Goal: Information Seeking & Learning: Learn about a topic

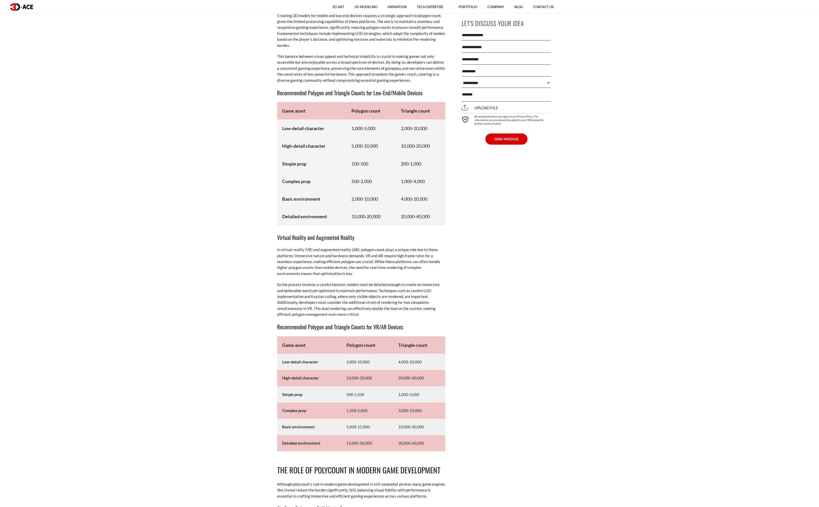
scroll to position [3112, 0]
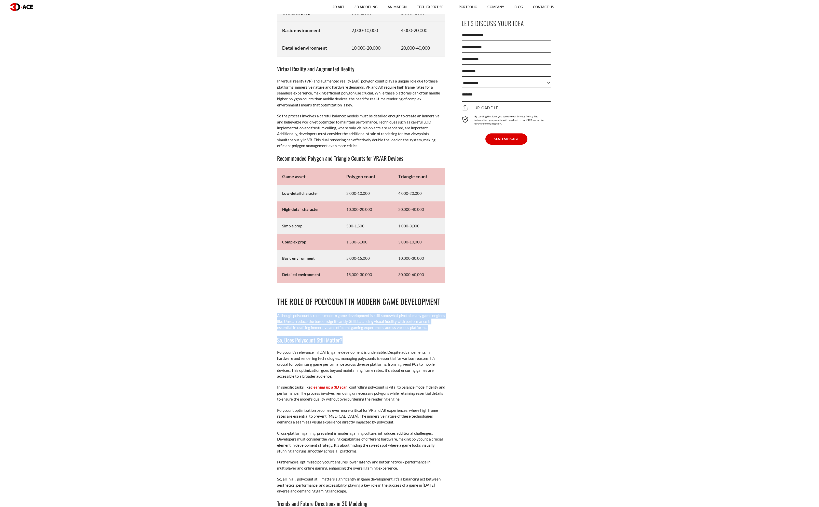
drag, startPoint x: 266, startPoint y: 315, endPoint x: 421, endPoint y: 335, distance: 156.3
drag, startPoint x: 436, startPoint y: 331, endPoint x: 271, endPoint y: 314, distance: 166.0
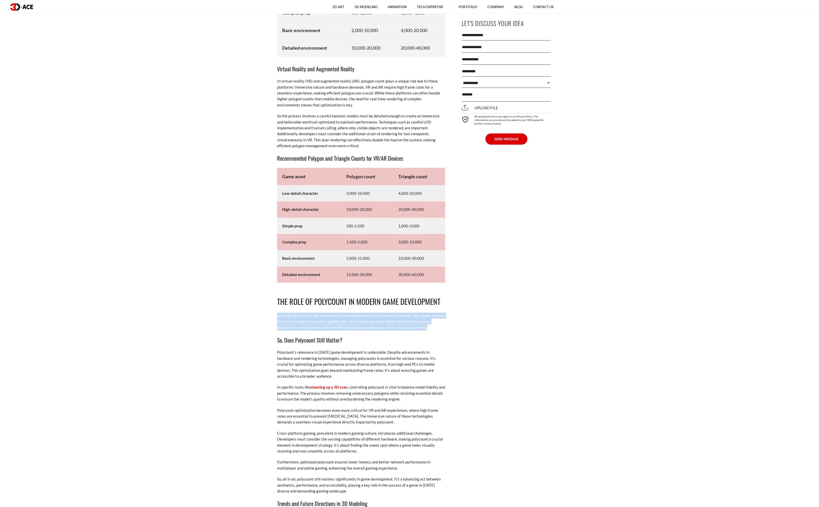
drag, startPoint x: 267, startPoint y: 314, endPoint x: 427, endPoint y: 330, distance: 161.3
click at [427, 330] on p "Although polycount’s role in modern game development is still somewhat pivotal,…" at bounding box center [361, 322] width 168 height 18
drag, startPoint x: 268, startPoint y: 350, endPoint x: 355, endPoint y: 377, distance: 91.9
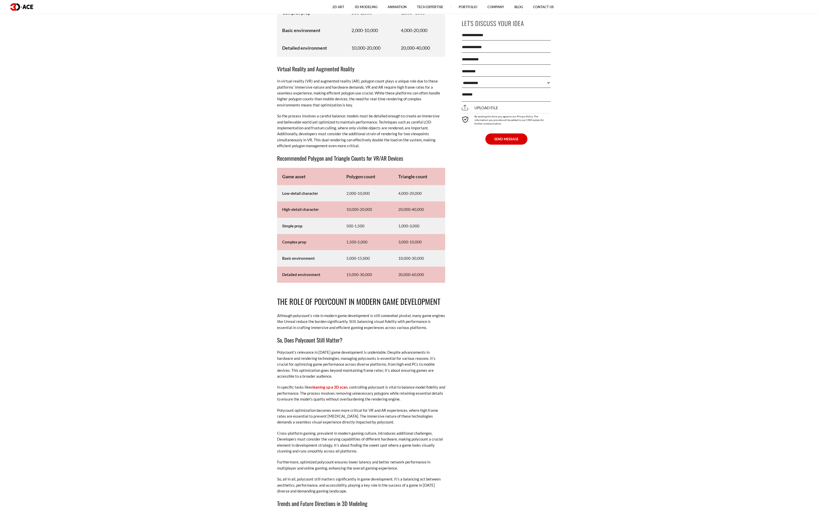
click at [355, 377] on p "Polycount’s relevance in [DATE] game development is undeniable. Despite advance…" at bounding box center [361, 365] width 168 height 30
drag, startPoint x: 359, startPoint y: 377, endPoint x: 263, endPoint y: 350, distance: 99.2
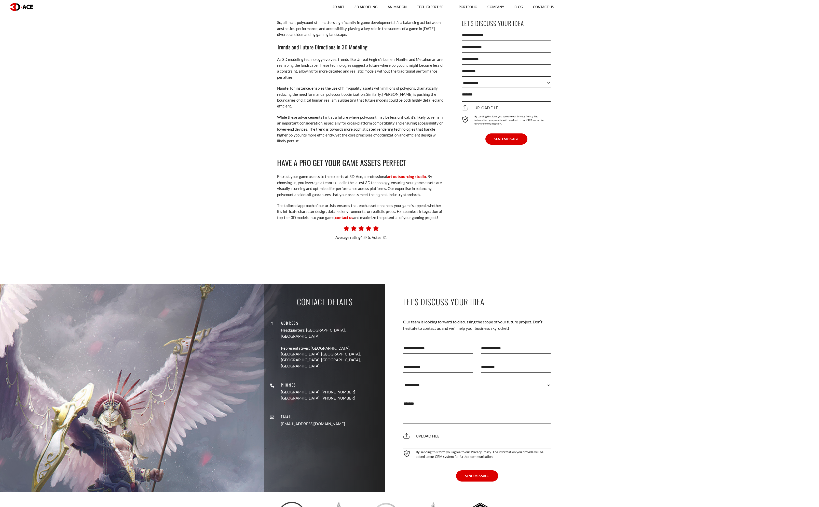
scroll to position [3525, 0]
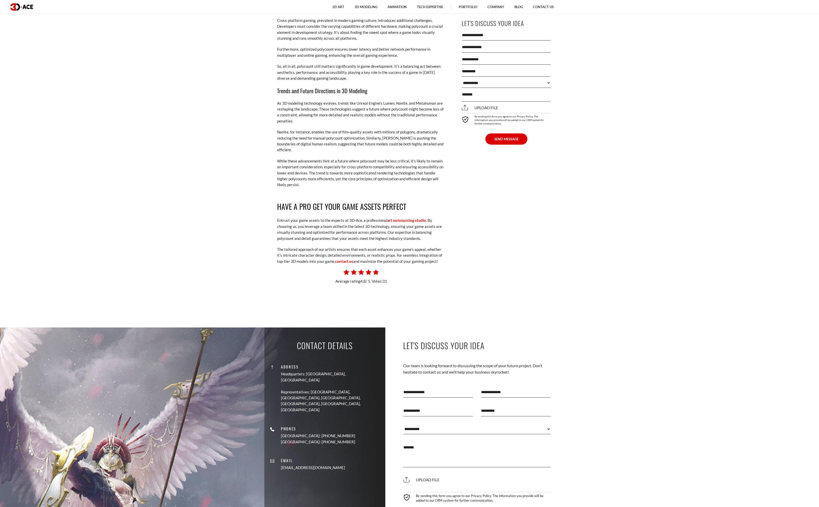
drag, startPoint x: 275, startPoint y: 205, endPoint x: 441, endPoint y: 262, distance: 175.5
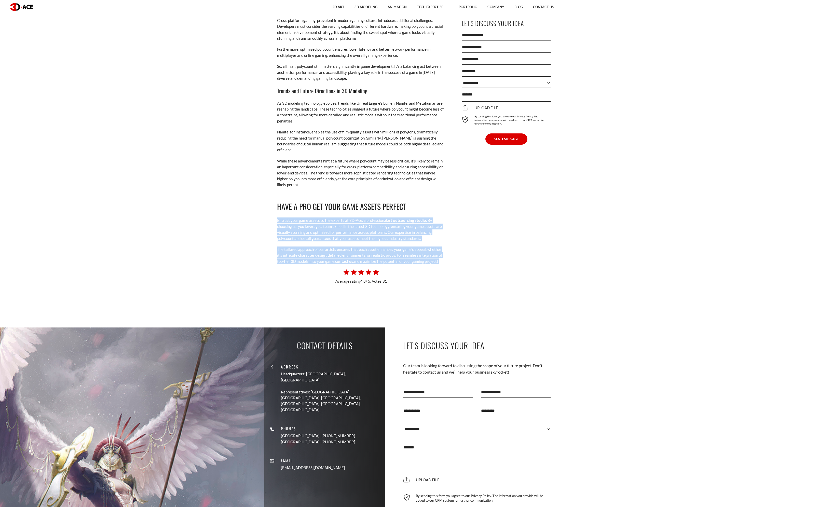
drag, startPoint x: 453, startPoint y: 263, endPoint x: 267, endPoint y: 219, distance: 191.7
drag, startPoint x: 267, startPoint y: 219, endPoint x: 446, endPoint y: 262, distance: 184.7
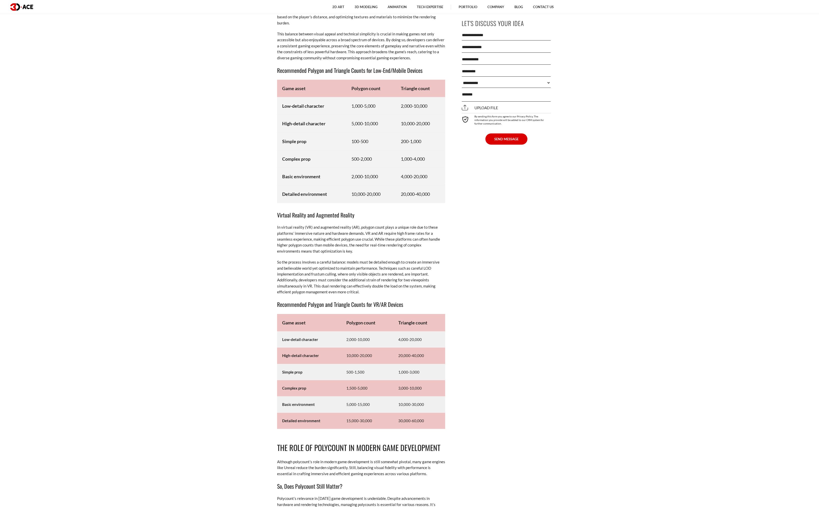
scroll to position [2971, 0]
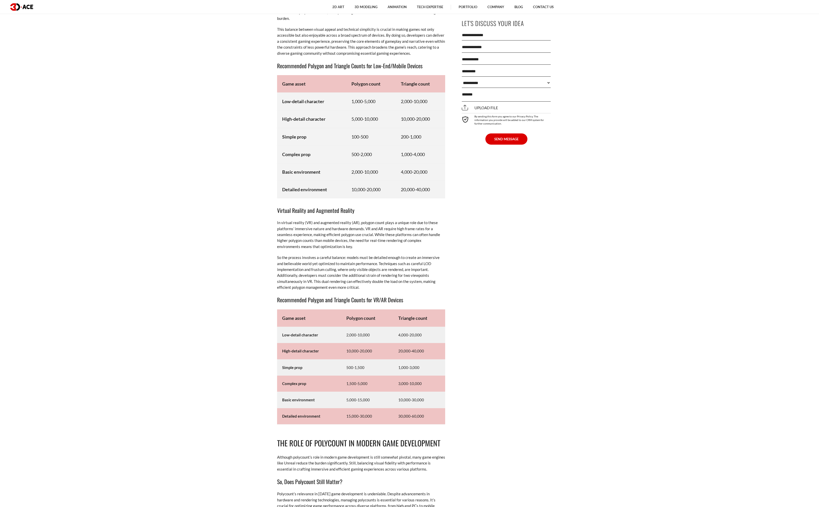
drag, startPoint x: 379, startPoint y: 299, endPoint x: 371, endPoint y: 295, distance: 9.2
click at [373, 296] on h3 "Recommended Polygon and Triangle Counts for VR/AR Devices" at bounding box center [361, 300] width 168 height 9
click at [370, 289] on p "So the process involves a careful balance: models must be detailed enough to cr…" at bounding box center [361, 273] width 168 height 36
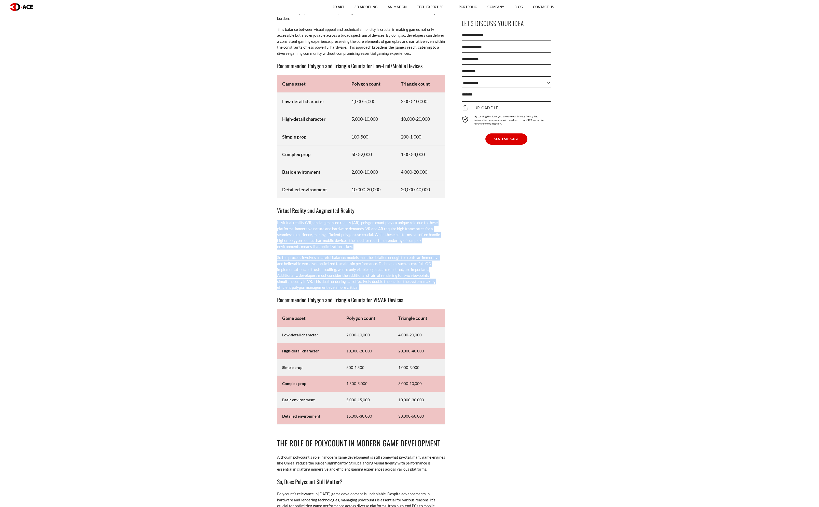
drag, startPoint x: 375, startPoint y: 289, endPoint x: 262, endPoint y: 224, distance: 130.8
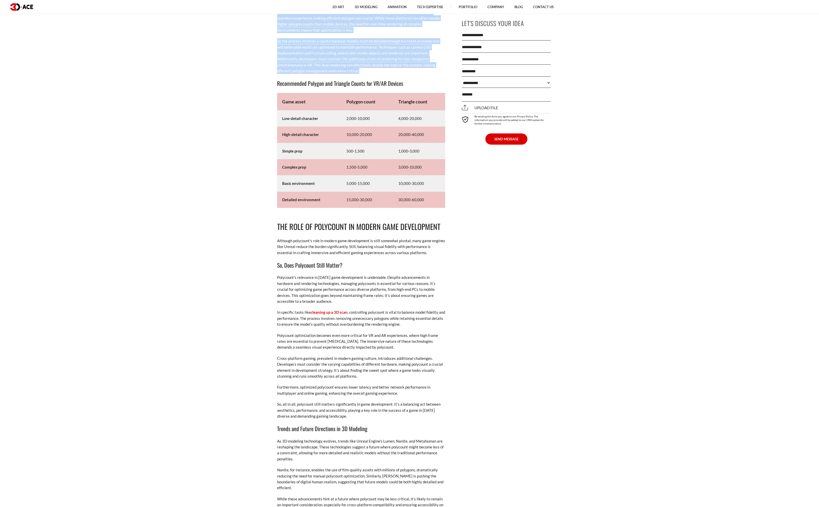
scroll to position [3183, 0]
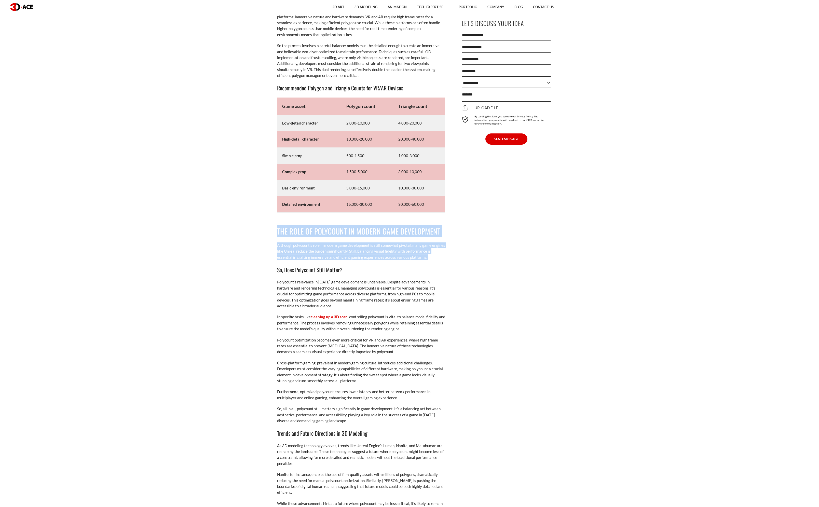
drag, startPoint x: 268, startPoint y: 234, endPoint x: 426, endPoint y: 262, distance: 160.0
drag, startPoint x: 426, startPoint y: 261, endPoint x: 252, endPoint y: 228, distance: 176.6
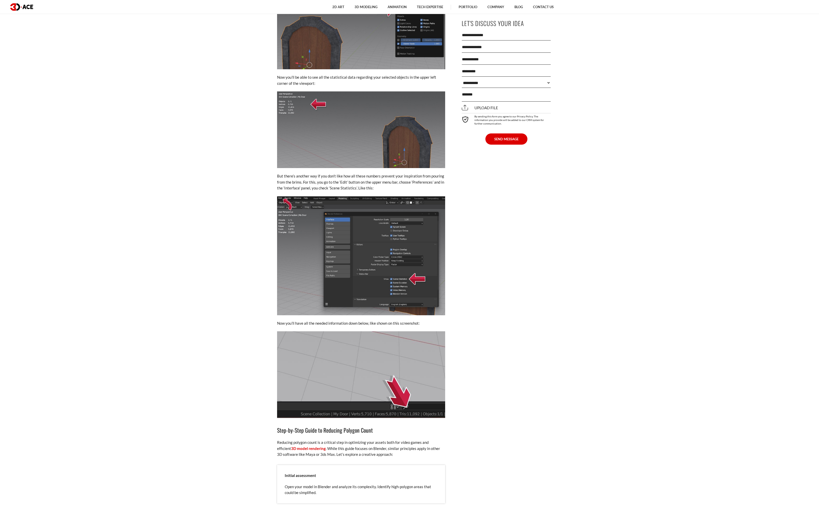
scroll to position [1599, 0]
